Goal: Task Accomplishment & Management: Complete application form

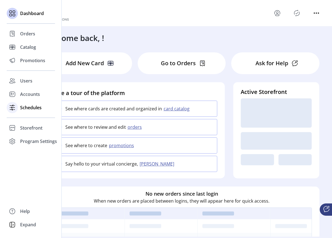
click at [27, 107] on span "Schedules" at bounding box center [30, 107] width 21 height 7
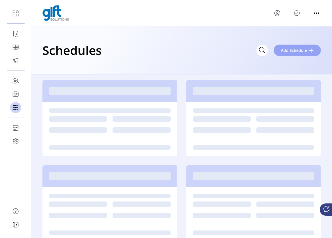
click at [299, 49] on span "Add Schedule" at bounding box center [294, 50] width 26 height 6
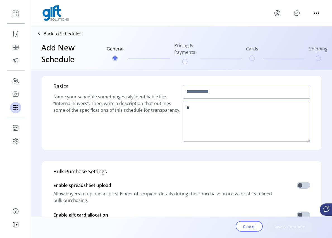
click at [219, 95] on input "text" at bounding box center [246, 92] width 127 height 14
type input "****"
click at [219, 111] on textarea at bounding box center [246, 121] width 127 height 41
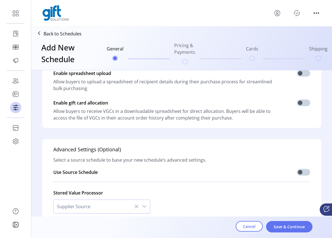
scroll to position [141, 0]
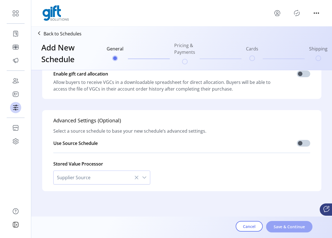
type textarea "*****"
click at [291, 230] on span "Save & Continue" at bounding box center [289, 227] width 32 height 6
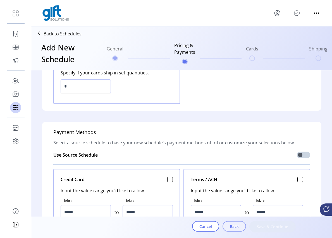
click at [237, 228] on span "Back" at bounding box center [234, 227] width 9 height 6
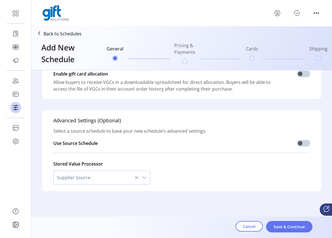
click at [143, 177] on icon "dropdown trigger" at bounding box center [144, 177] width 4 height 4
click at [192, 171] on div "Stored Value Processor Supplier Source" at bounding box center [181, 170] width 257 height 27
click at [143, 178] on icon "dropdown trigger" at bounding box center [144, 177] width 4 height 4
click at [226, 172] on div "Stored Value Processor Supplier Source No results found" at bounding box center [181, 170] width 257 height 27
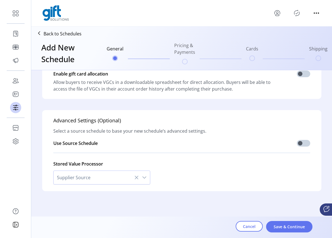
click at [142, 179] on icon "dropdown trigger" at bounding box center [144, 177] width 4 height 4
click at [279, 13] on icon "menu" at bounding box center [276, 12] width 5 height 4
click at [298, 35] on span "Sign Out" at bounding box center [297, 35] width 42 height 4
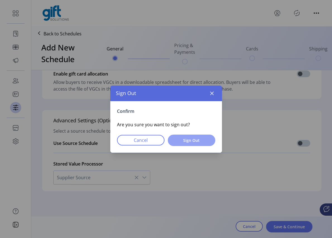
click at [202, 141] on span "Sign Out" at bounding box center [191, 140] width 33 height 6
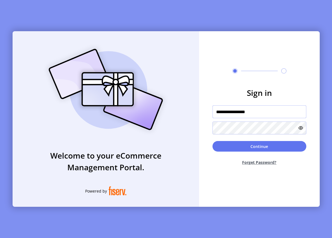
click at [261, 117] on input "**********" at bounding box center [259, 111] width 94 height 13
drag, startPoint x: 267, startPoint y: 113, endPoint x: 210, endPoint y: 113, distance: 57.5
click at [210, 113] on form "**********" at bounding box center [259, 128] width 120 height 83
click at [267, 116] on input "**********" at bounding box center [259, 111] width 94 height 13
drag, startPoint x: 271, startPoint y: 112, endPoint x: 201, endPoint y: 114, distance: 69.5
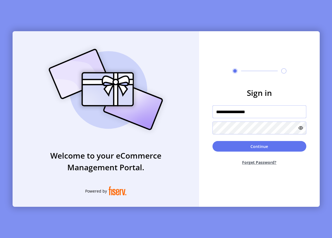
click at [201, 114] on form "**********" at bounding box center [259, 128] width 120 height 83
paste input "**"
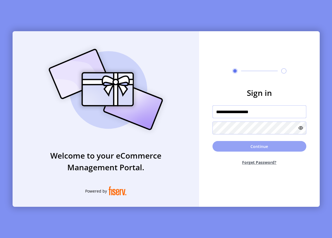
type input "**********"
click at [235, 145] on button "Continue" at bounding box center [259, 146] width 94 height 11
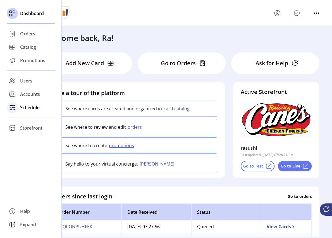
click at [23, 109] on span "Schedules" at bounding box center [30, 107] width 21 height 7
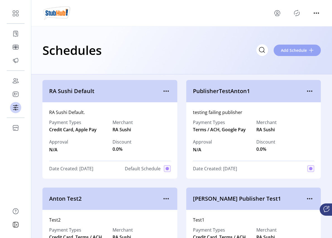
click at [300, 52] on span "Add Schedule" at bounding box center [294, 50] width 26 height 6
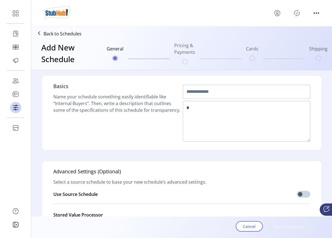
click at [214, 93] on input "text" at bounding box center [246, 92] width 127 height 14
type input "******"
click at [223, 113] on textarea at bounding box center [246, 121] width 127 height 41
type textarea "******"
click at [291, 225] on span "Save & Continue" at bounding box center [289, 227] width 32 height 6
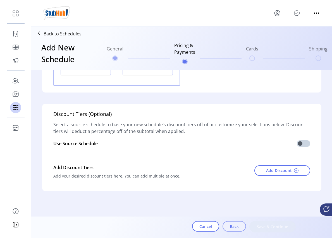
click at [231, 226] on span "Back" at bounding box center [234, 227] width 9 height 6
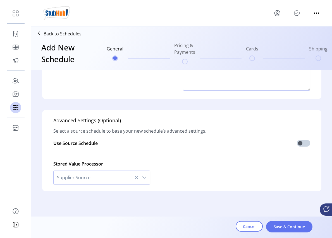
scroll to position [51, 0]
click at [142, 178] on icon "dropdown trigger" at bounding box center [144, 177] width 4 height 4
click at [82, 195] on li "No results found" at bounding box center [102, 192] width 94 height 11
click at [134, 179] on icon at bounding box center [136, 177] width 4 height 4
click at [135, 177] on icon at bounding box center [136, 178] width 4 height 4
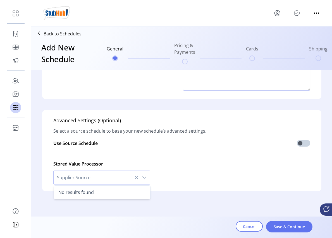
click at [177, 168] on div "Stored Value Processor Supplier Source No results found" at bounding box center [181, 170] width 257 height 27
click at [144, 179] on icon "dropdown trigger" at bounding box center [144, 177] width 4 height 4
click at [205, 168] on div "Stored Value Processor Supplier Source" at bounding box center [181, 170] width 257 height 27
click at [297, 11] on icon "Publisher Panel" at bounding box center [296, 13] width 9 height 9
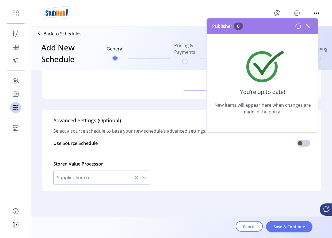
click at [309, 27] on icon at bounding box center [307, 26] width 9 height 9
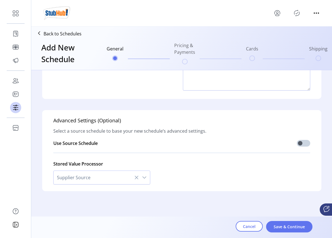
click at [277, 13] on icon "menu" at bounding box center [277, 13] width 2 height 2
click at [294, 37] on span "Sign Out" at bounding box center [297, 35] width 42 height 4
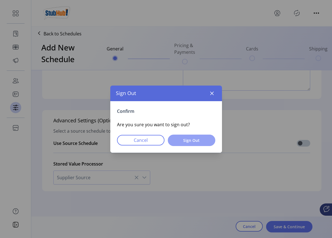
click at [181, 143] on span "Sign Out" at bounding box center [191, 140] width 33 height 6
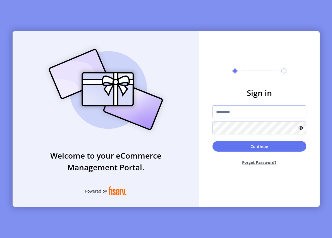
type input "**********"
drag, startPoint x: 264, startPoint y: 115, endPoint x: 179, endPoint y: 114, distance: 85.3
click at [179, 114] on div "**********" at bounding box center [166, 119] width 307 height 176
type input "**********"
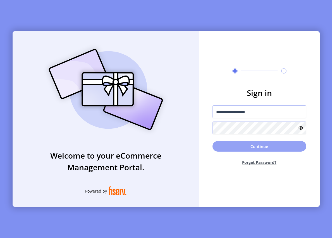
click at [243, 147] on button "Continue" at bounding box center [259, 146] width 94 height 11
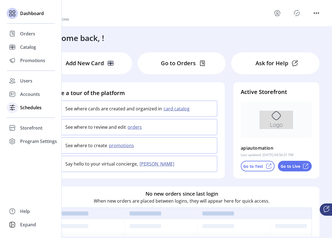
click at [19, 110] on div "Schedules" at bounding box center [31, 107] width 48 height 13
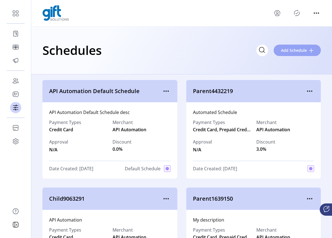
click at [303, 51] on span "Add Schedule" at bounding box center [294, 50] width 26 height 6
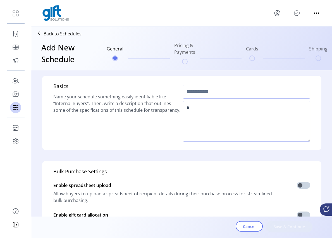
scroll to position [141, 0]
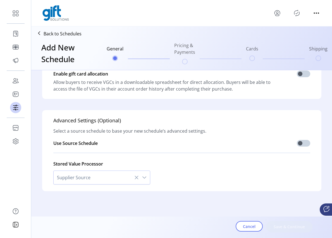
click at [144, 179] on icon "dropdown trigger" at bounding box center [144, 177] width 4 height 4
click at [141, 181] on div "dropdown trigger" at bounding box center [144, 177] width 11 height 13
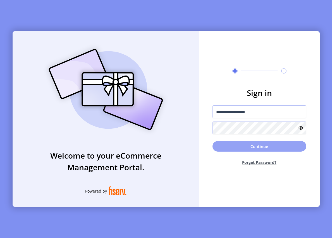
click at [257, 148] on button "Continue" at bounding box center [259, 146] width 94 height 11
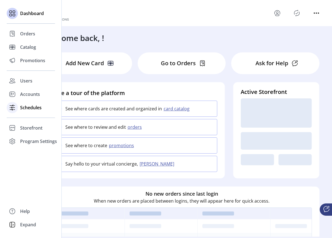
click at [19, 108] on div "Schedules" at bounding box center [31, 107] width 48 height 13
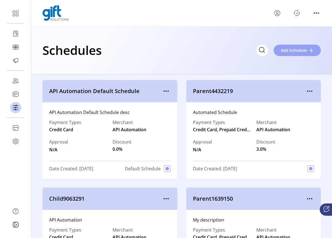
click at [297, 49] on span "Add Schedule" at bounding box center [294, 50] width 26 height 6
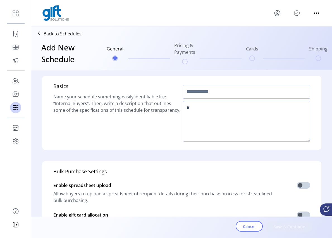
click at [221, 89] on input "text" at bounding box center [246, 92] width 127 height 14
type input "*****"
click at [213, 122] on textarea at bounding box center [246, 121] width 127 height 41
type textarea "****"
click at [287, 226] on span "Save & Continue" at bounding box center [289, 227] width 32 height 6
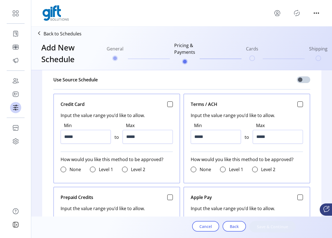
scroll to position [221, 0]
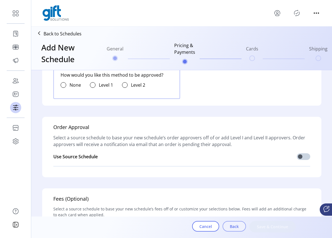
click at [230, 228] on span "Back" at bounding box center [234, 227] width 9 height 6
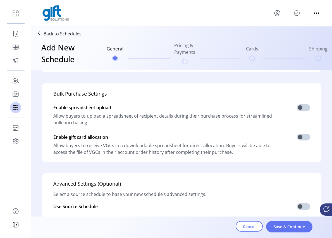
scroll to position [141, 0]
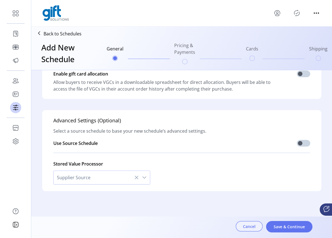
click at [250, 226] on span "Cancel" at bounding box center [249, 227] width 13 height 6
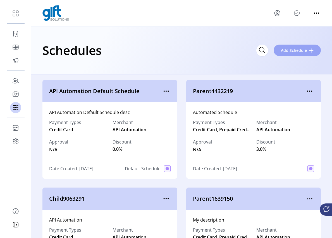
click at [302, 50] on span "Add Schedule" at bounding box center [294, 50] width 26 height 6
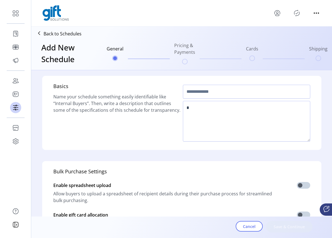
click at [297, 14] on icon "Publisher Panel" at bounding box center [296, 13] width 9 height 9
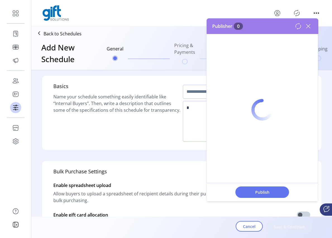
click at [310, 27] on div at bounding box center [261, 109] width 111 height 183
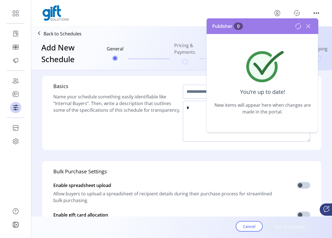
click at [309, 25] on icon at bounding box center [307, 26] width 9 height 9
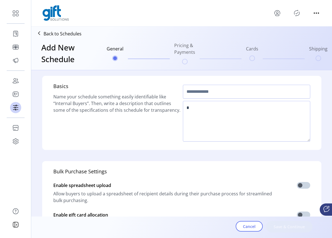
click at [274, 11] on icon "menu" at bounding box center [276, 13] width 9 height 9
click at [289, 35] on span "Sign Out" at bounding box center [297, 35] width 42 height 4
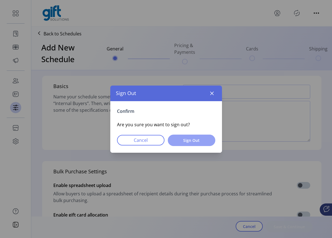
click at [192, 142] on span "Sign Out" at bounding box center [191, 140] width 33 height 6
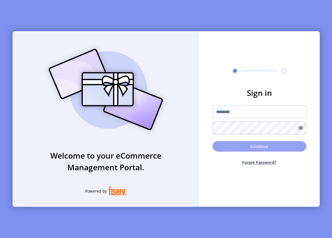
type input "**********"
click at [263, 151] on button "Continue" at bounding box center [259, 146] width 94 height 11
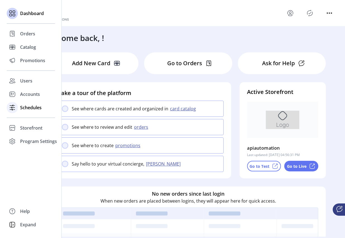
click at [22, 108] on span "Schedules" at bounding box center [30, 107] width 21 height 7
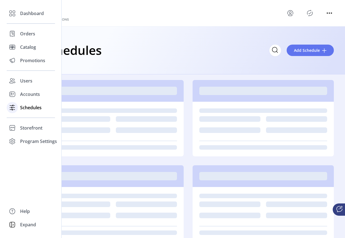
click at [25, 108] on span "Schedules" at bounding box center [30, 107] width 21 height 7
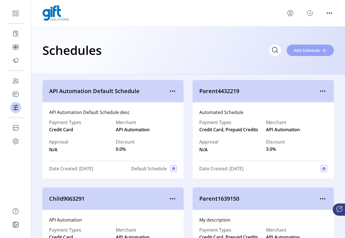
click at [307, 53] on button "Add Schedule" at bounding box center [309, 50] width 47 height 11
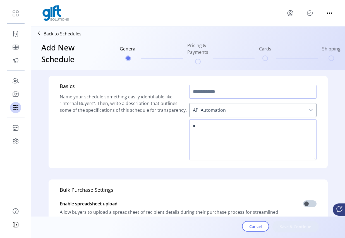
click at [305, 111] on div "dropdown trigger" at bounding box center [310, 109] width 11 height 13
click at [310, 110] on icon "dropdown trigger" at bounding box center [310, 110] width 4 height 2
drag, startPoint x: 321, startPoint y: 139, endPoint x: 311, endPoint y: 119, distance: 22.2
click at [321, 139] on div "Basics Name your schedule something easily identifiable like “Internal Buyers”.…" at bounding box center [188, 122] width 279 height 93
click at [305, 108] on div "dropdown trigger" at bounding box center [310, 109] width 11 height 13
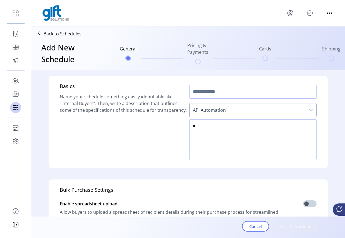
click at [284, 132] on textarea at bounding box center [252, 139] width 127 height 41
click at [228, 84] on div at bounding box center [252, 92] width 127 height 18
click at [226, 93] on input "text" at bounding box center [252, 92] width 127 height 14
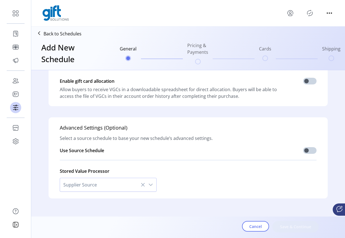
scroll to position [160, 0]
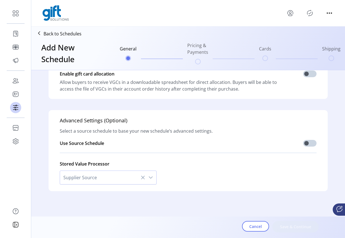
click at [152, 179] on div "dropdown trigger" at bounding box center [150, 177] width 11 height 13
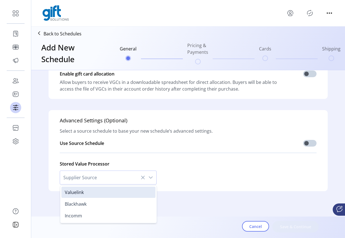
click at [202, 179] on div "Stored Value Processor Supplier Source Valuelink Blackhawk Incomm" at bounding box center [188, 170] width 257 height 27
